Goal: Task Accomplishment & Management: Manage account settings

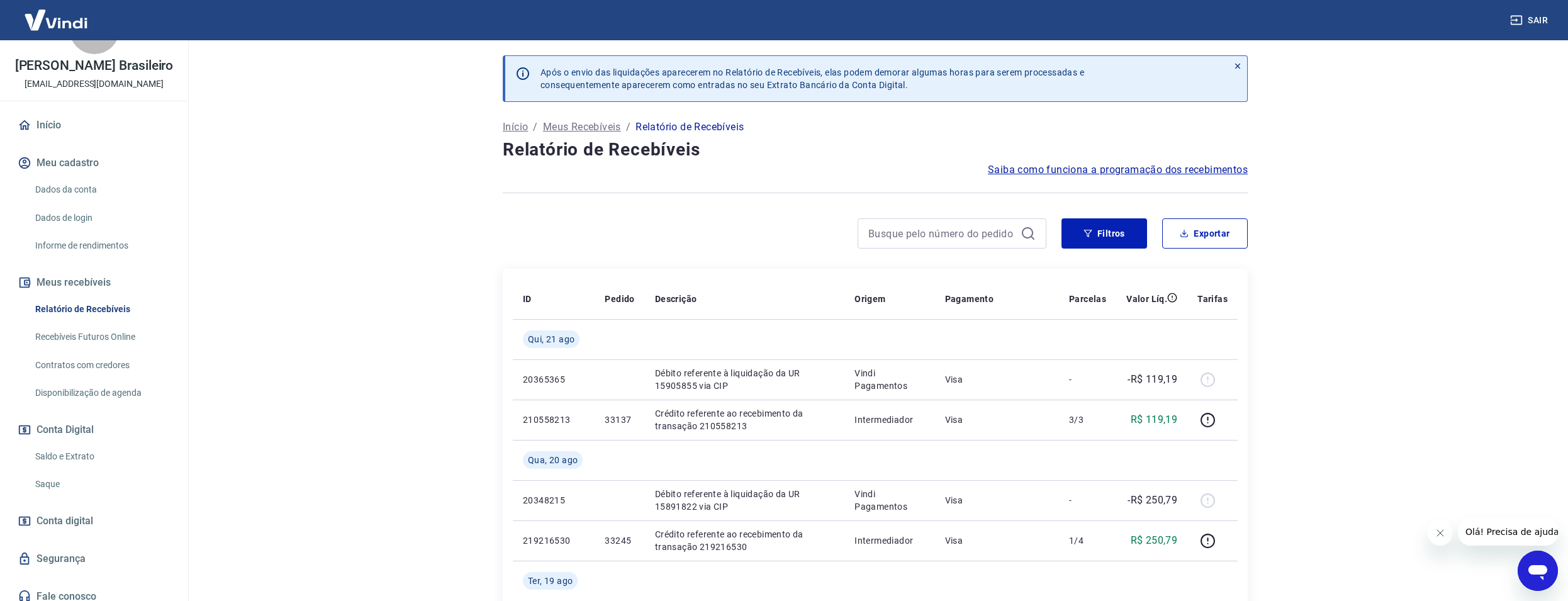
scroll to position [51, 0]
click at [81, 450] on link "Saldo e Extrato" at bounding box center [101, 453] width 143 height 26
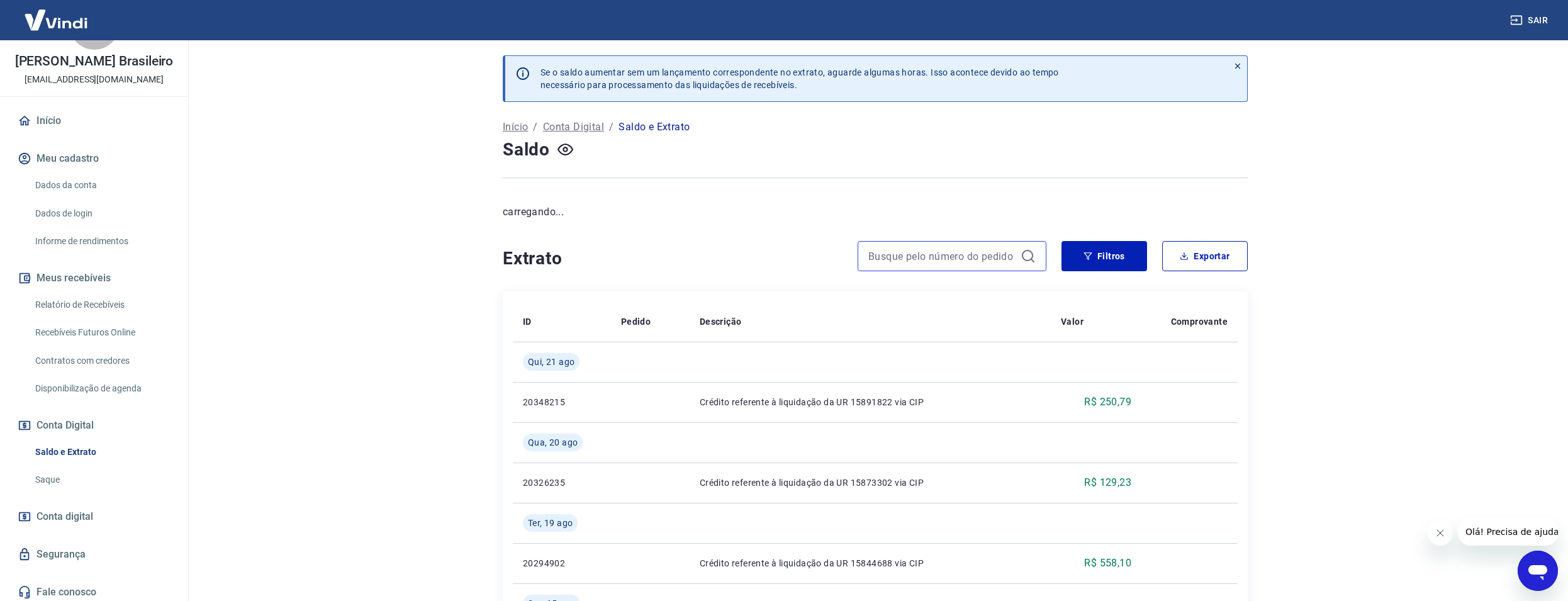
click at [914, 247] on input at bounding box center [942, 256] width 147 height 19
paste input "33007"
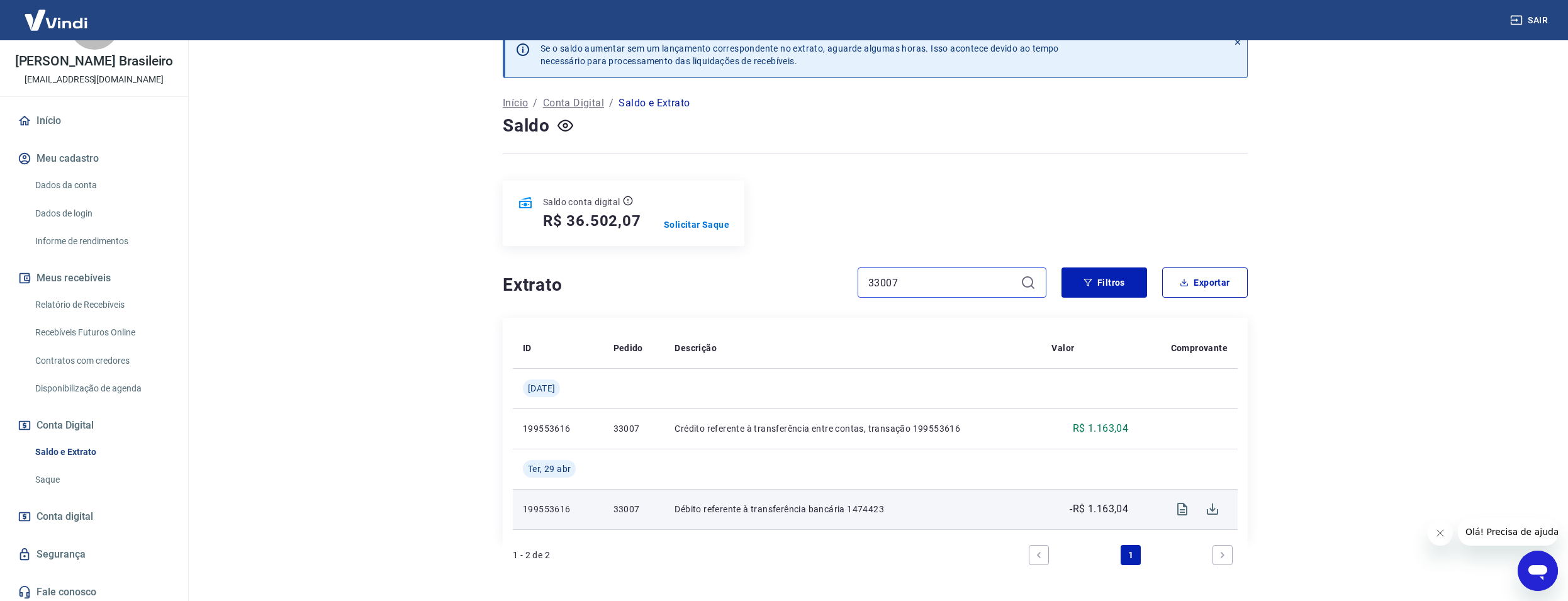
scroll to position [50, 0]
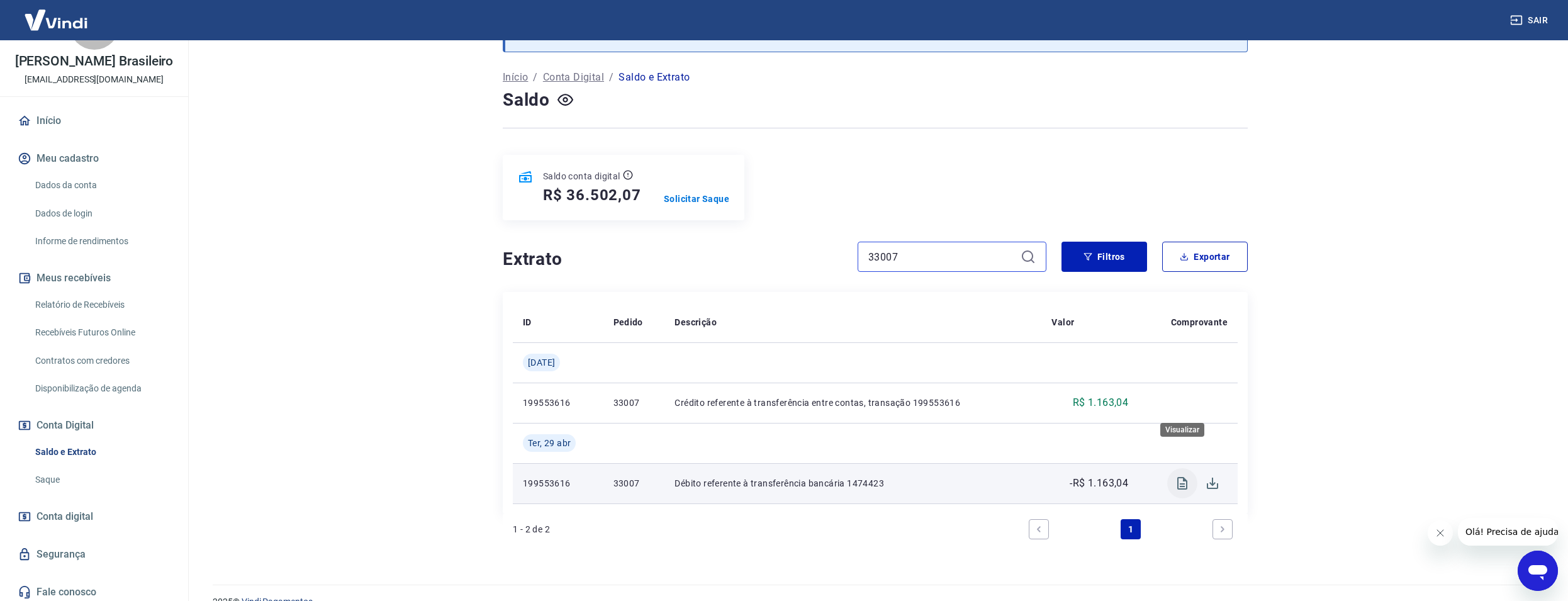
type input "33007"
click at [1179, 476] on icon "Visualizar" at bounding box center [1182, 483] width 15 height 15
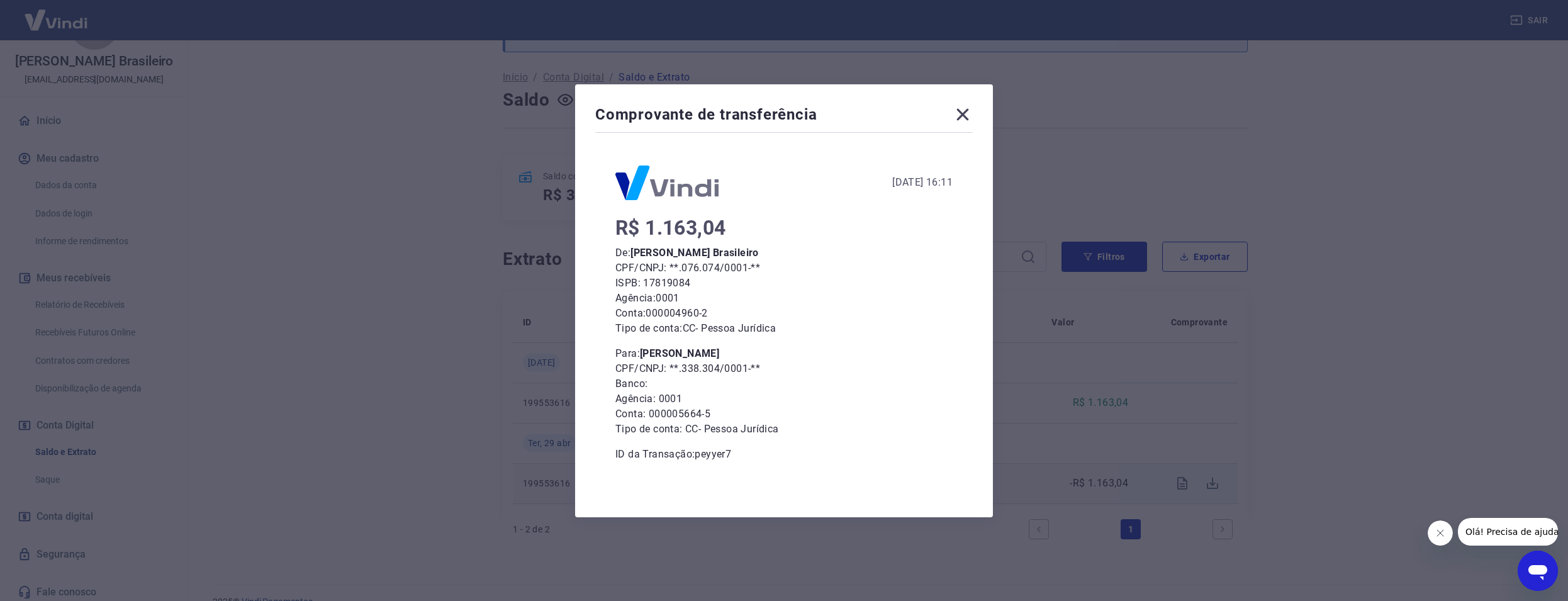
click at [969, 111] on icon at bounding box center [962, 114] width 20 height 20
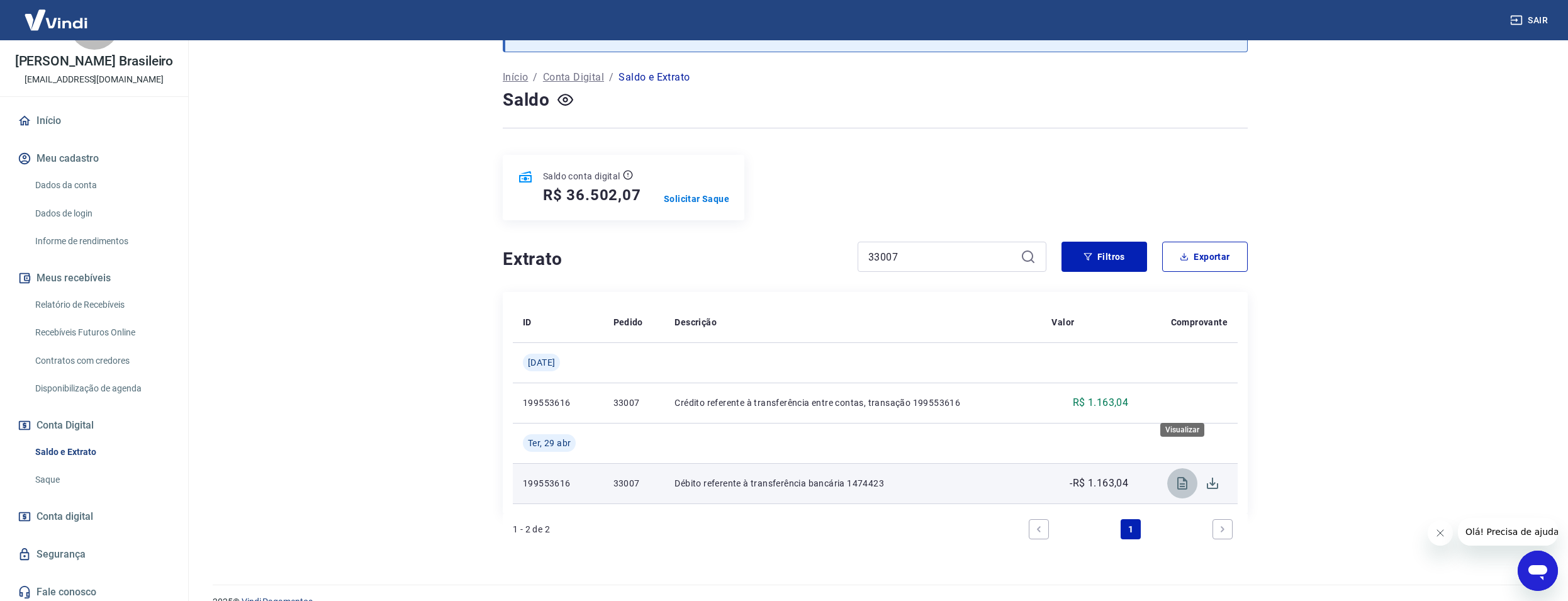
click at [1182, 477] on icon "Visualizar" at bounding box center [1182, 483] width 10 height 13
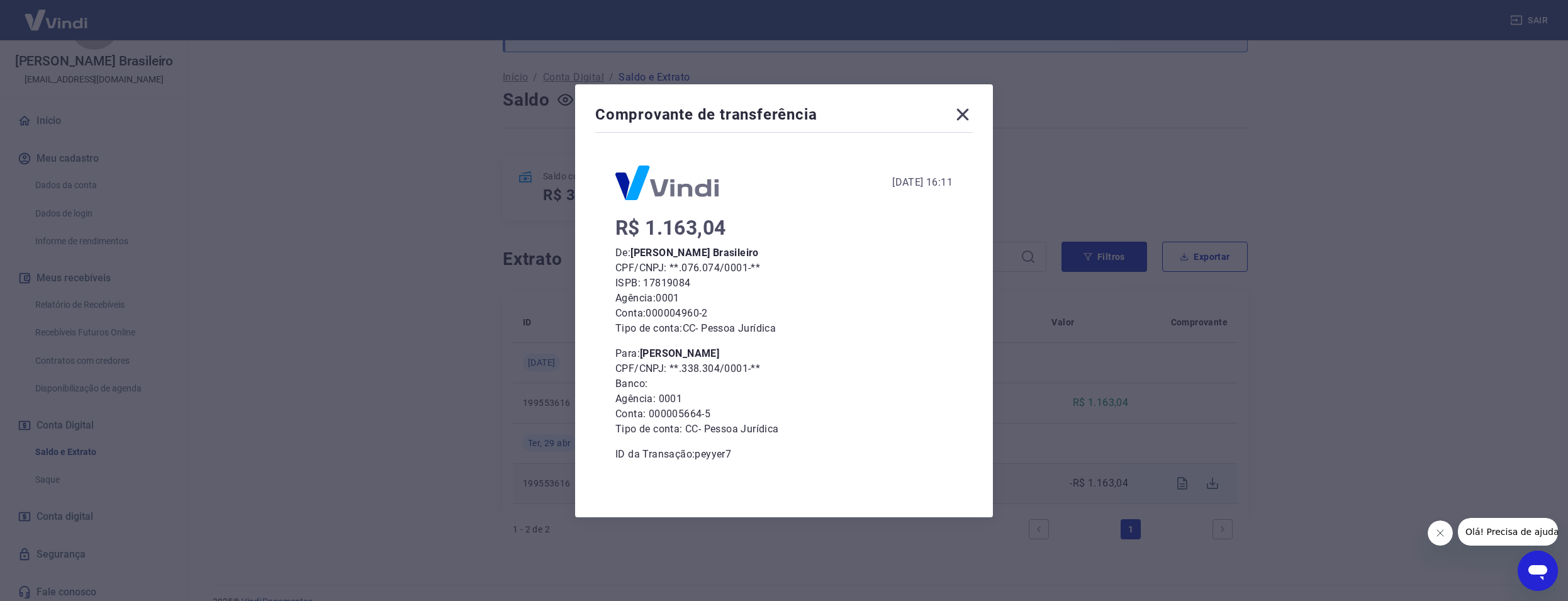
click at [967, 115] on icon at bounding box center [962, 114] width 12 height 12
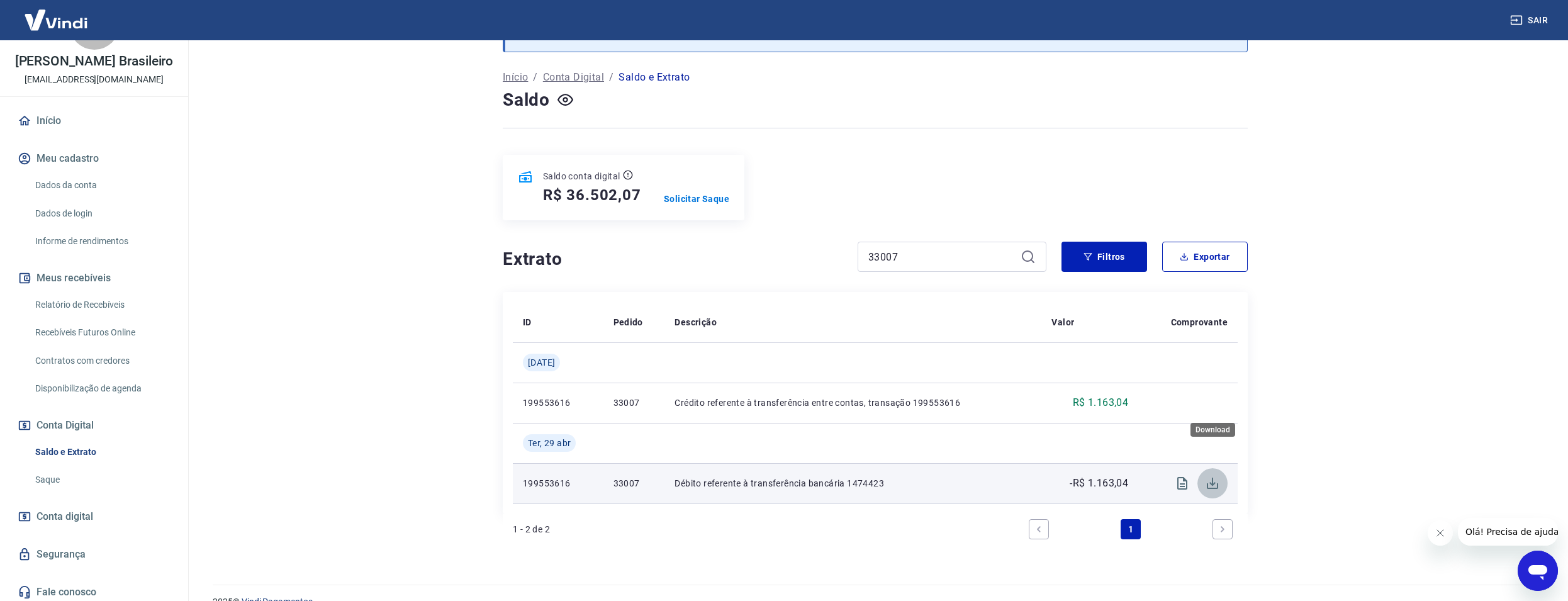
click at [1211, 476] on icon "Download" at bounding box center [1212, 483] width 15 height 15
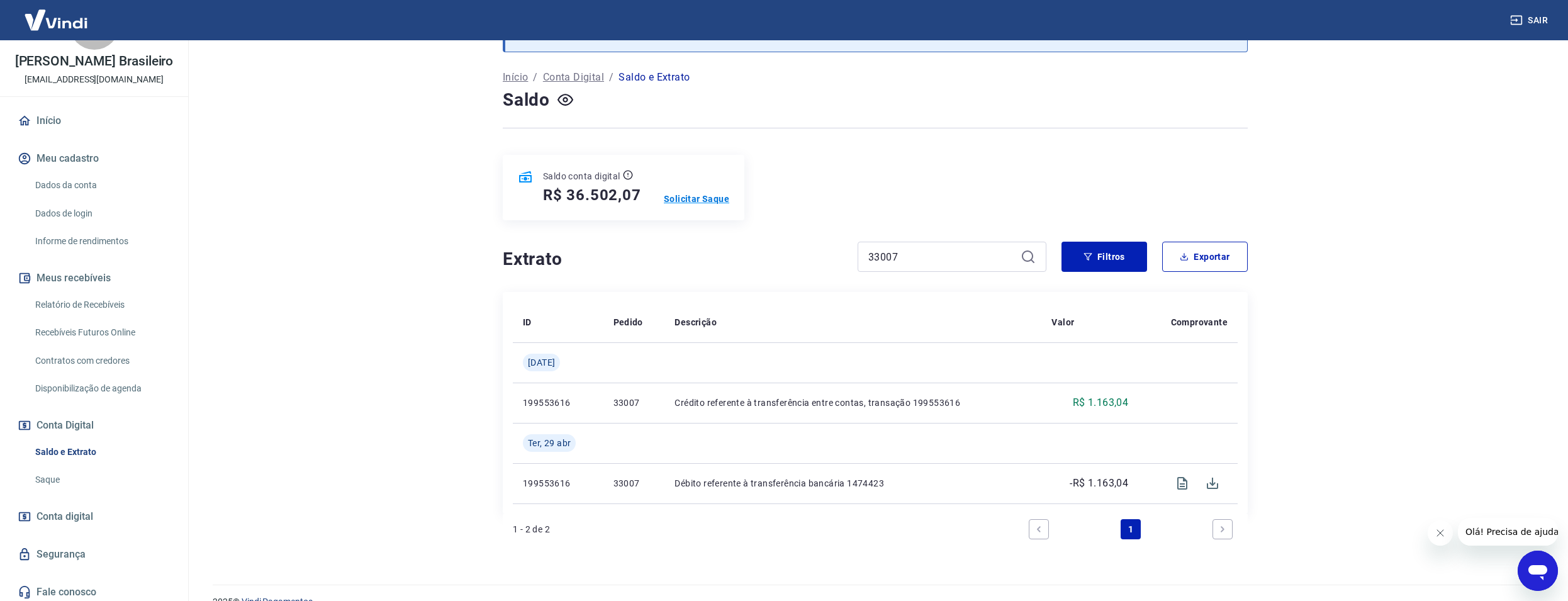
click at [683, 193] on p "Solicitar Saque" at bounding box center [696, 199] width 66 height 13
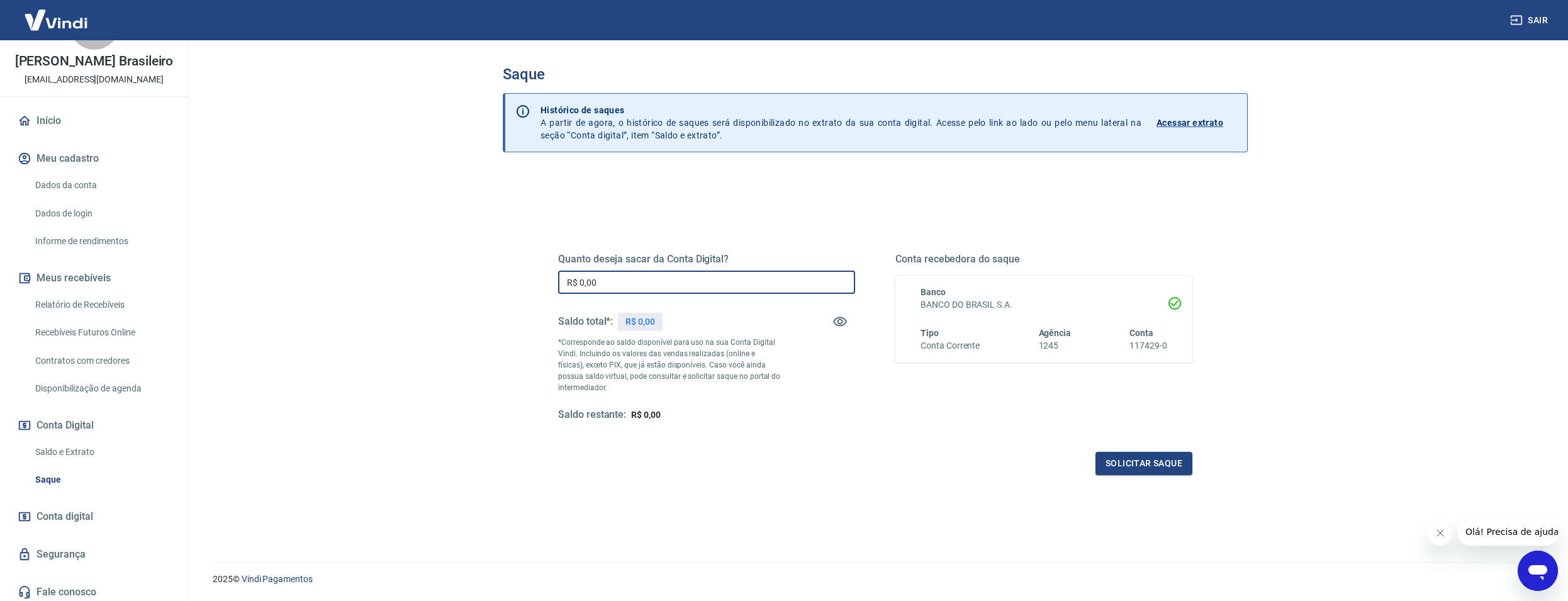
drag, startPoint x: 631, startPoint y: 288, endPoint x: 190, endPoint y: 288, distance: 441.0
click at [558, 288] on input "R$ 0,00" at bounding box center [706, 282] width 297 height 24
click at [413, 355] on main "Saque Histórico de saques A partir de agora, o histórico de saques será disponi…" at bounding box center [875, 320] width 1385 height 561
click at [839, 323] on icon "button" at bounding box center [840, 321] width 15 height 15
click at [839, 323] on icon "button" at bounding box center [840, 322] width 14 height 12
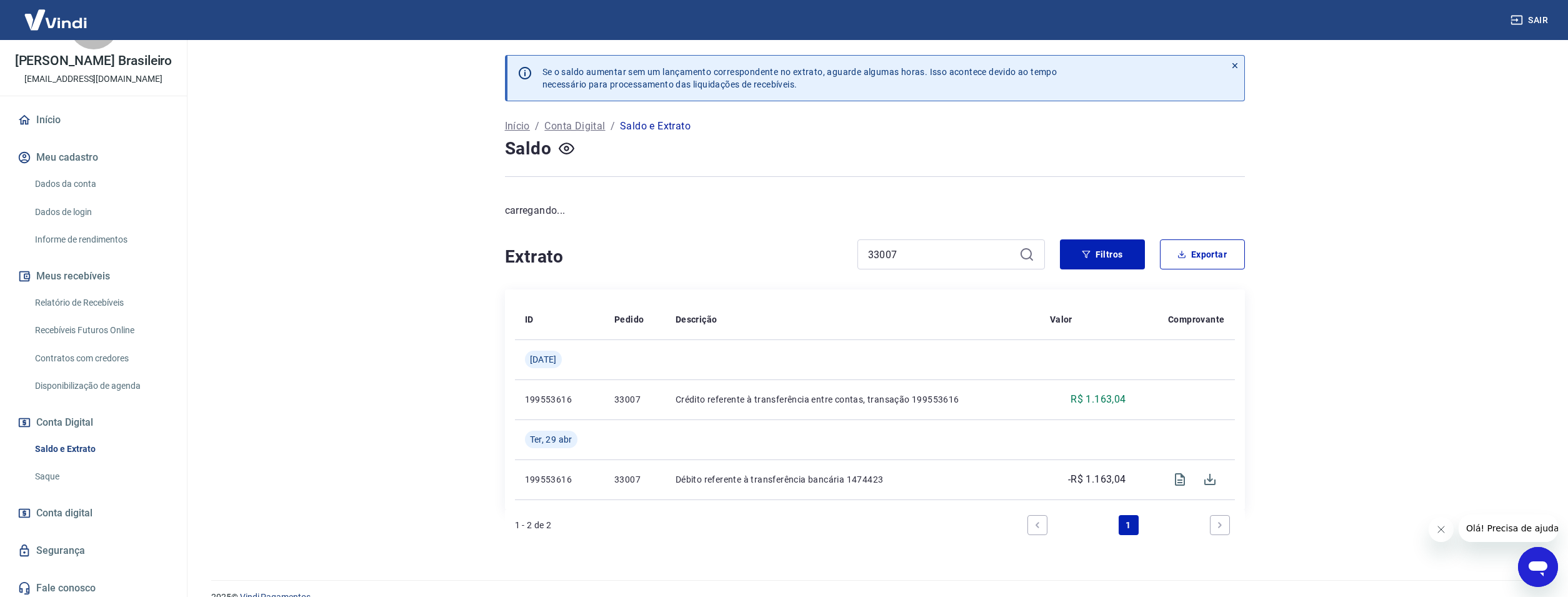
click at [49, 114] on link "Início" at bounding box center [93, 120] width 157 height 28
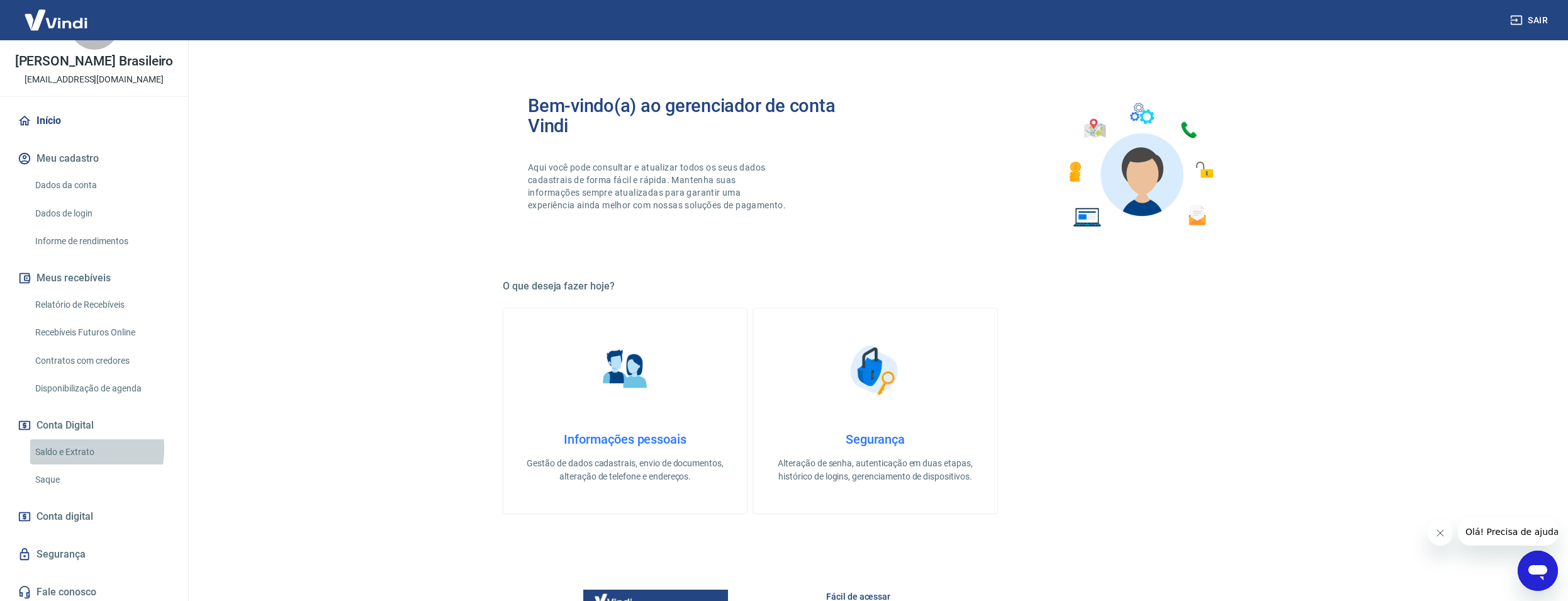
click at [62, 448] on link "Saldo e Extrato" at bounding box center [101, 453] width 143 height 26
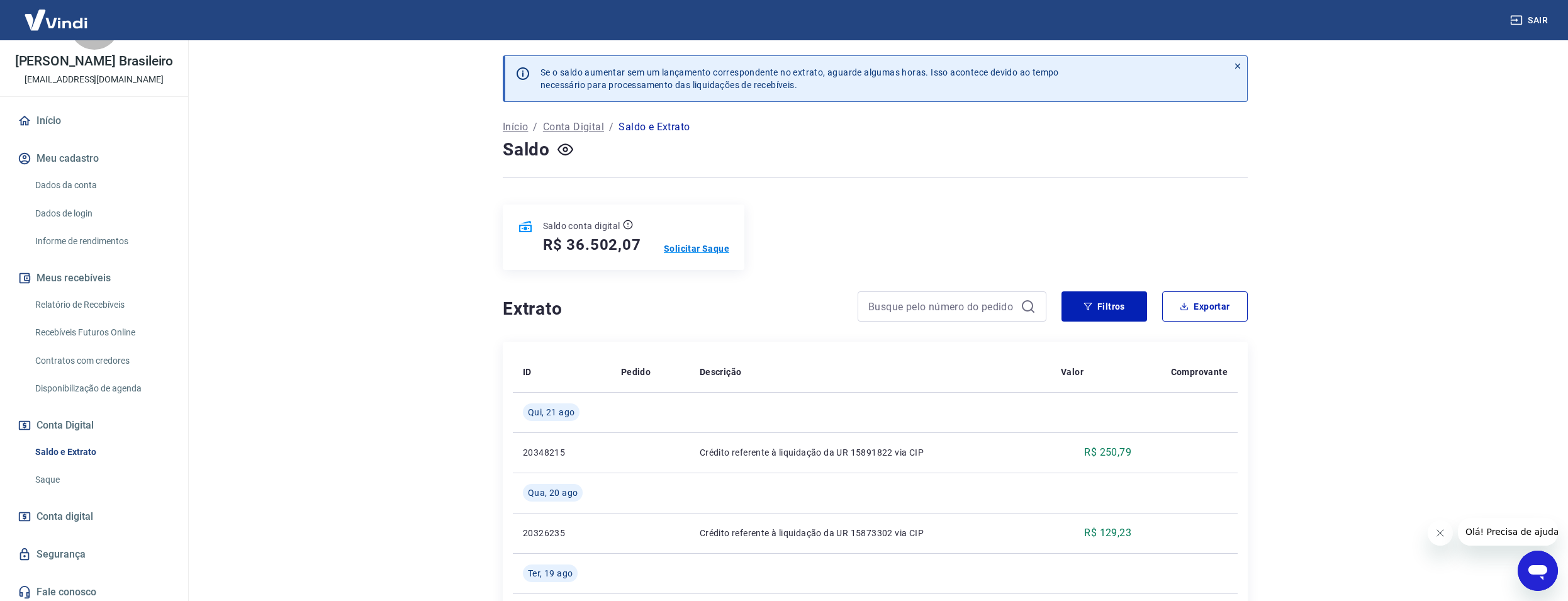
click at [698, 243] on p "Solicitar Saque" at bounding box center [696, 249] width 66 height 13
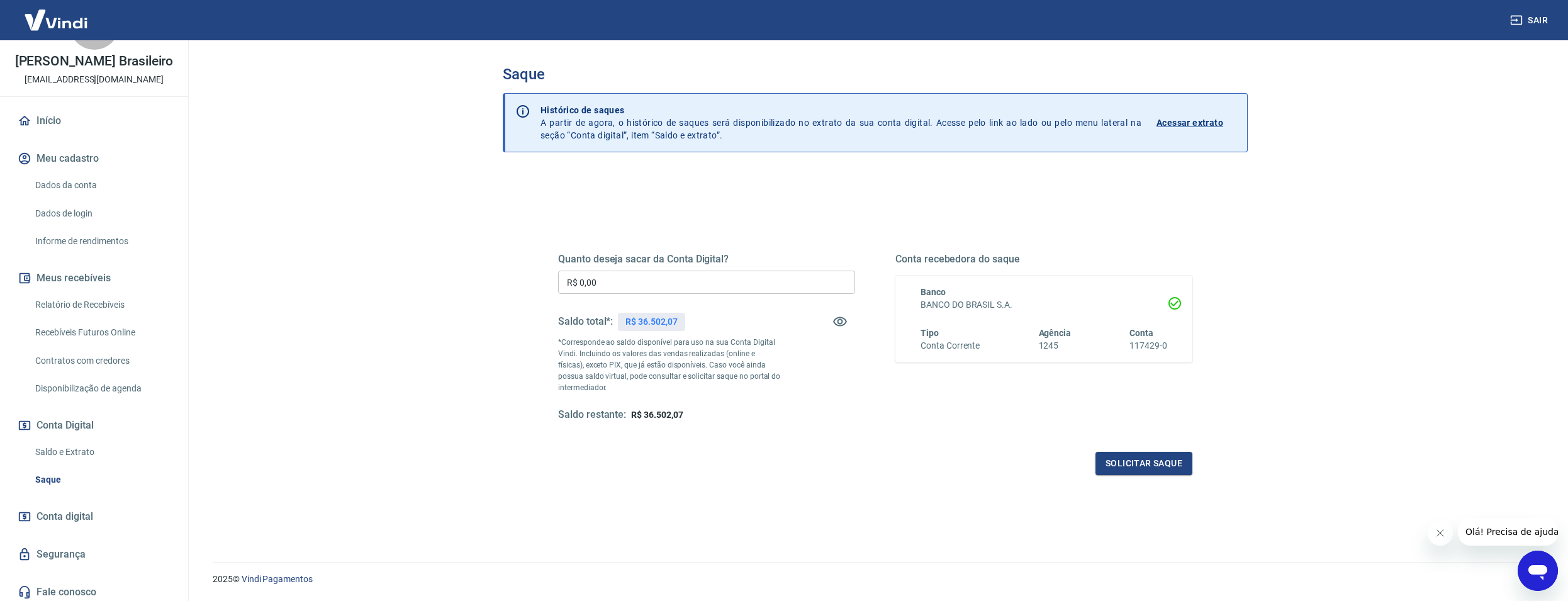
click at [605, 279] on input "R$ 0,00" at bounding box center [706, 282] width 297 height 24
type input "R$ 36.502,07"
click at [1148, 465] on button "Solicitar saque" at bounding box center [1144, 463] width 97 height 24
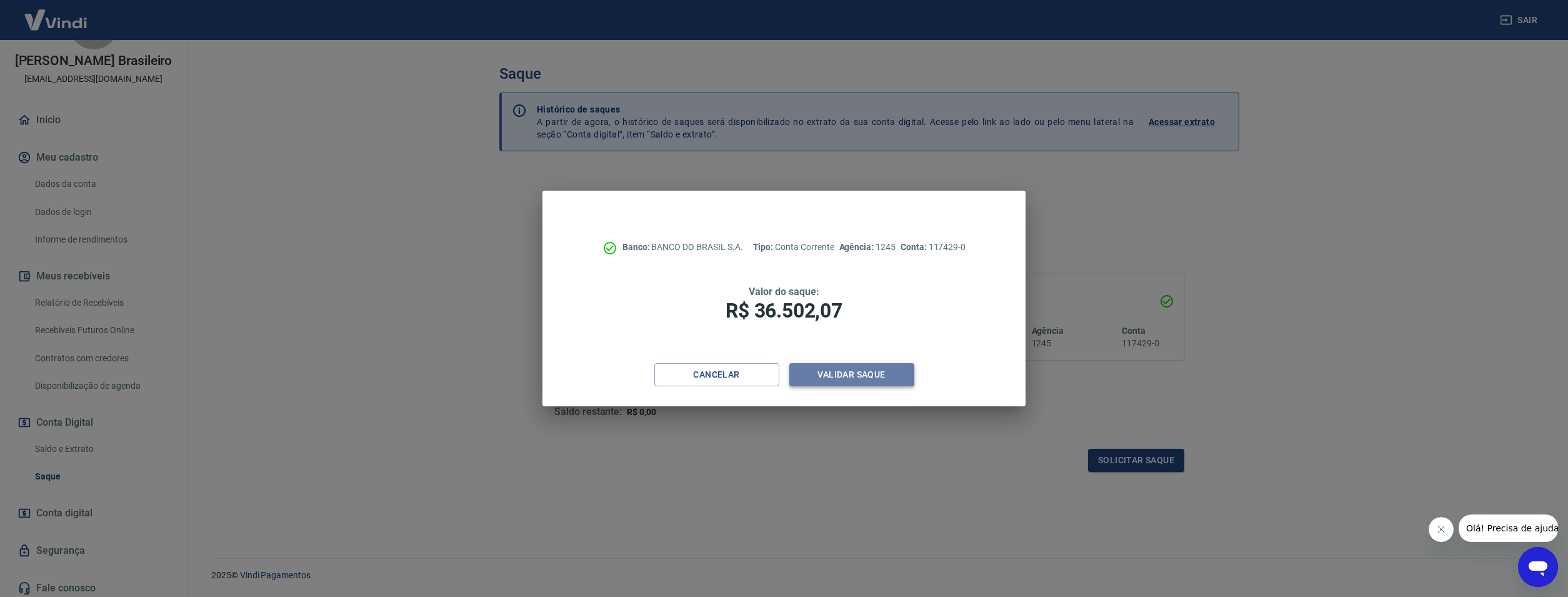
click at [867, 369] on button "Validar saque" at bounding box center [852, 374] width 125 height 23
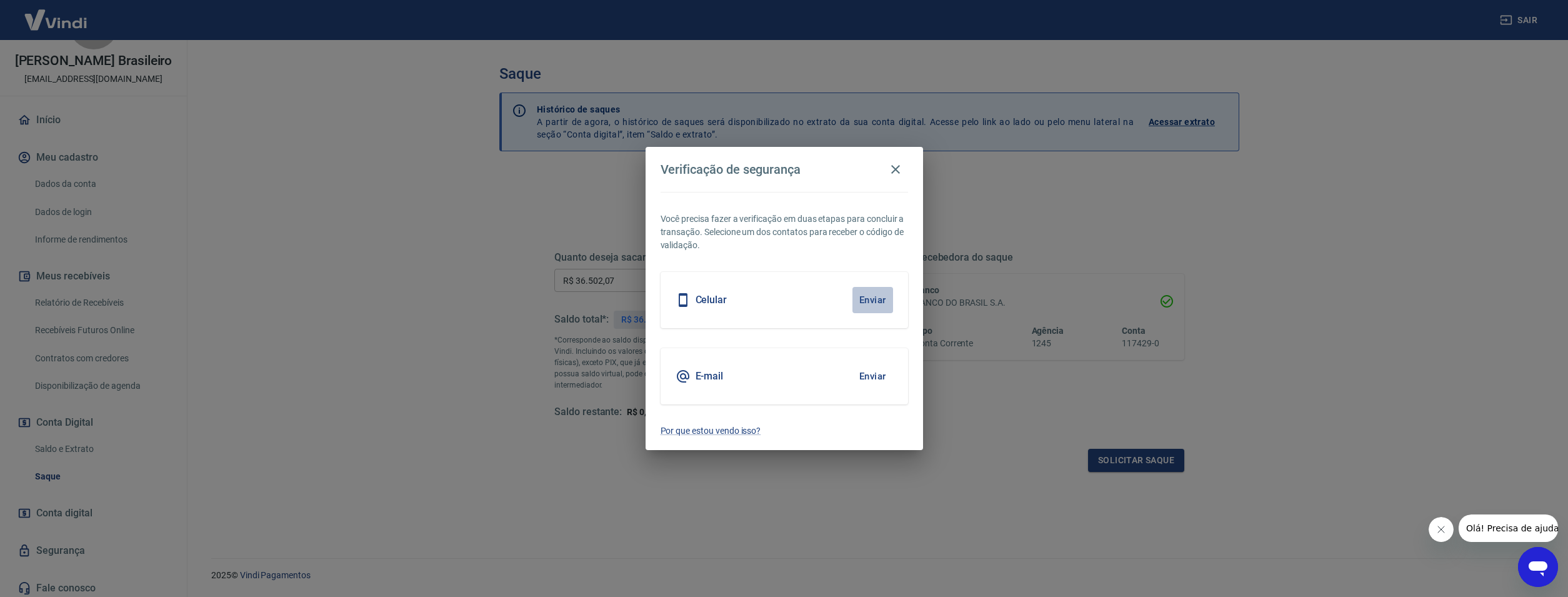
click at [867, 299] on button "Enviar" at bounding box center [872, 300] width 40 height 26
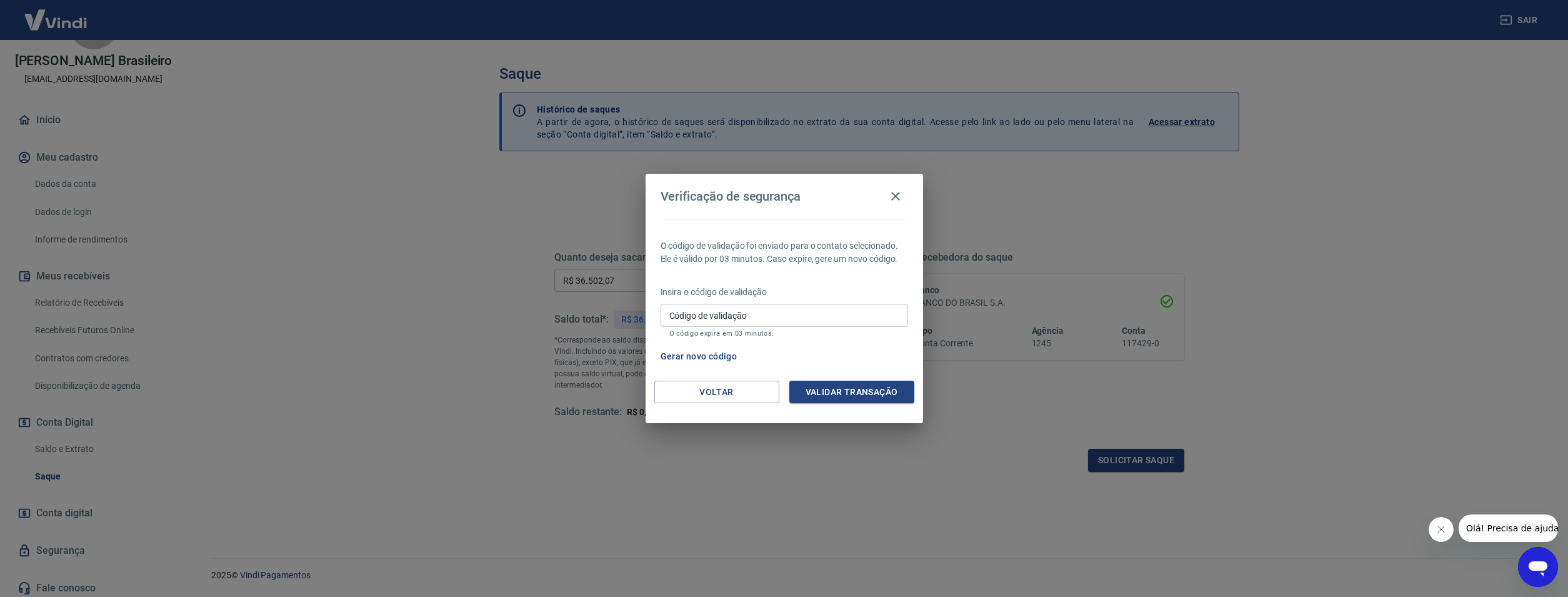
click at [838, 315] on input "Código de validação" at bounding box center [784, 316] width 247 height 23
type input "132475"
click at [885, 391] on button "Validar transação" at bounding box center [852, 392] width 125 height 23
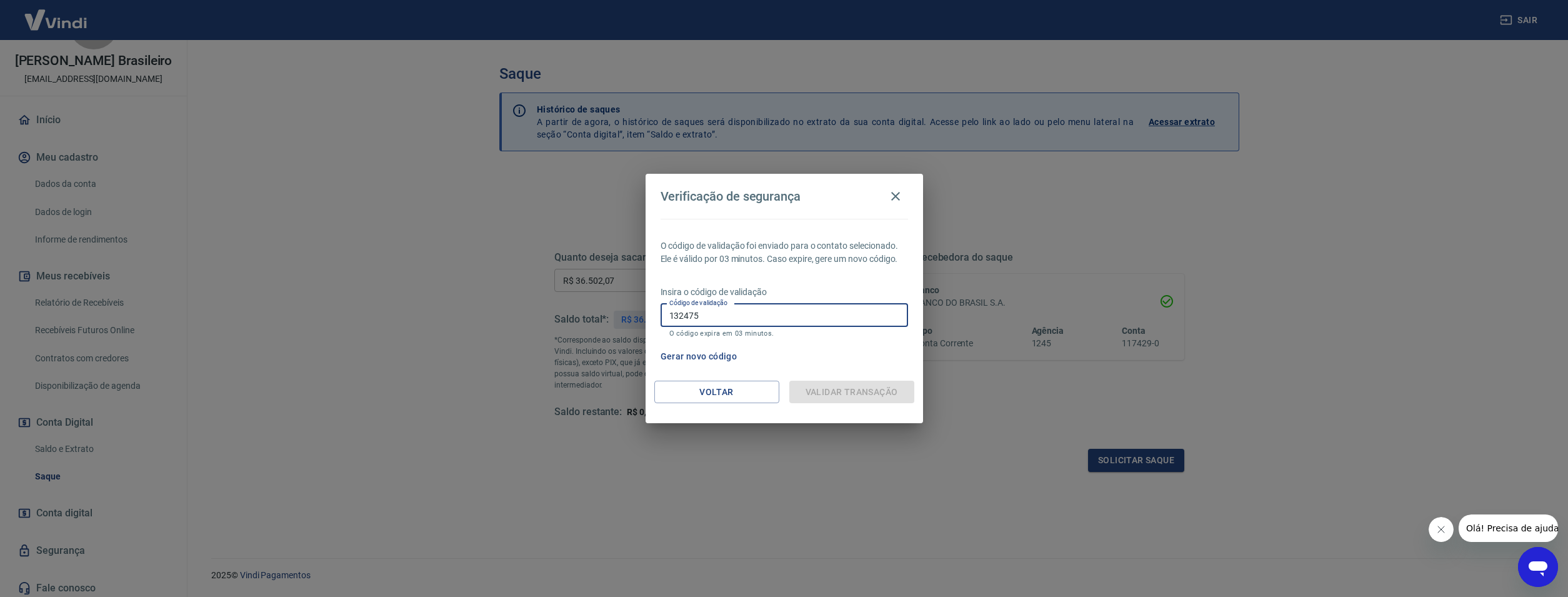
click at [784, 323] on input "132475" at bounding box center [784, 316] width 247 height 23
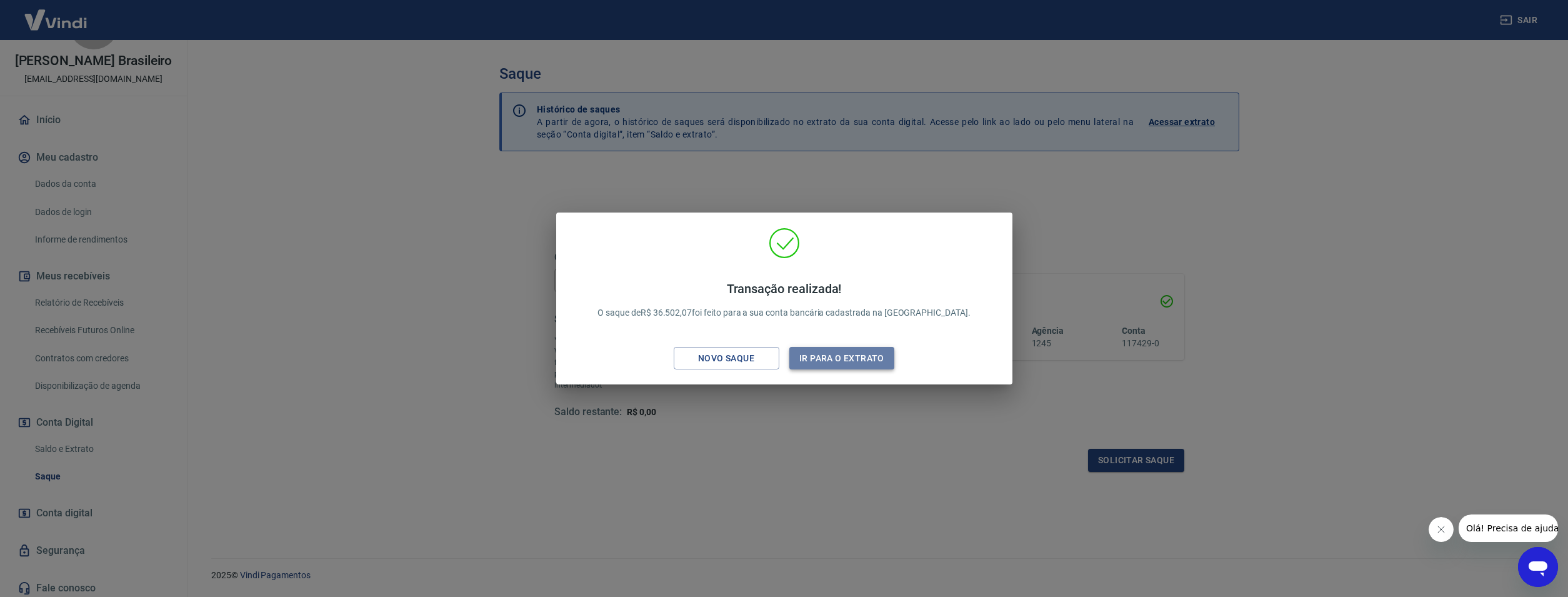
click at [822, 352] on button "Ir para o extrato" at bounding box center [842, 358] width 106 height 23
